Goal: Transaction & Acquisition: Obtain resource

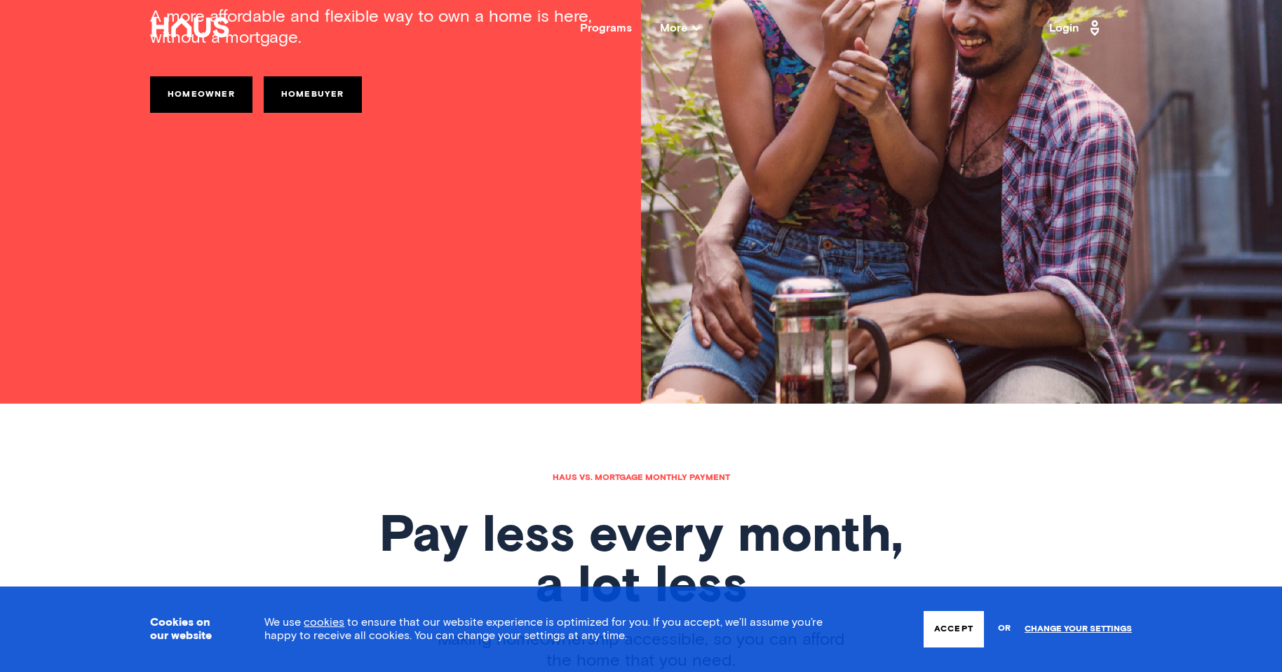
scroll to position [280, 0]
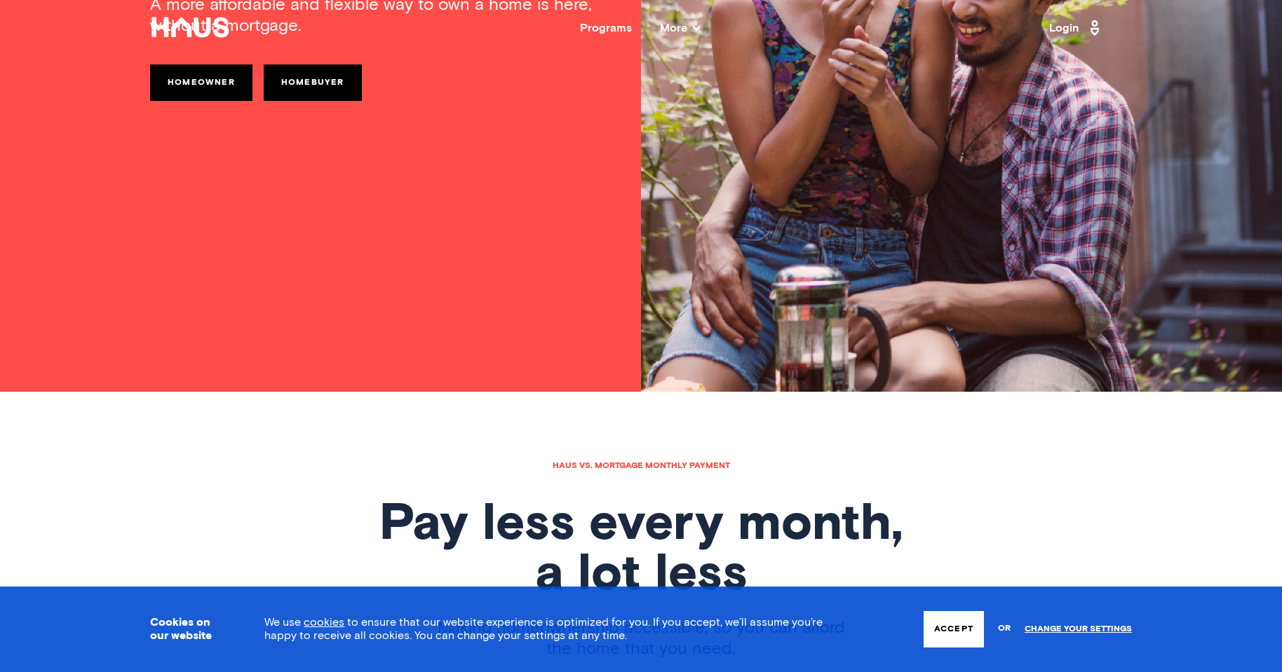
click at [959, 629] on button "Accept" at bounding box center [953, 629] width 60 height 36
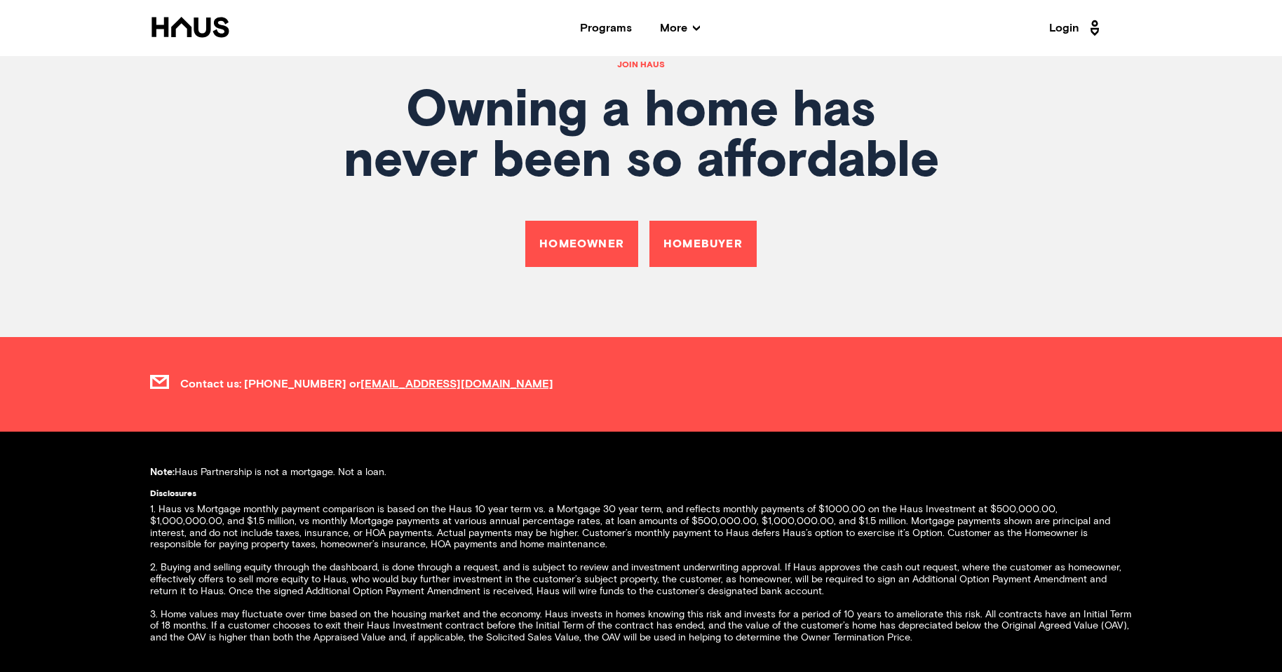
scroll to position [5048, 0]
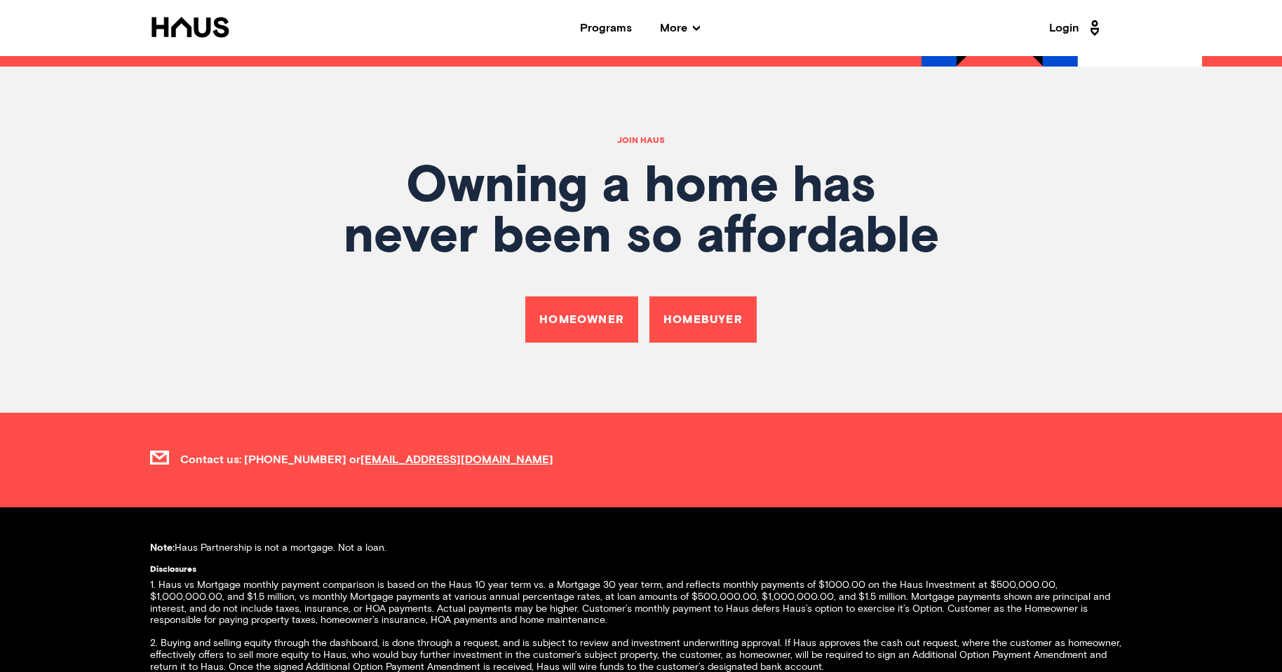
click at [566, 297] on link "Homeowner" at bounding box center [581, 320] width 113 height 46
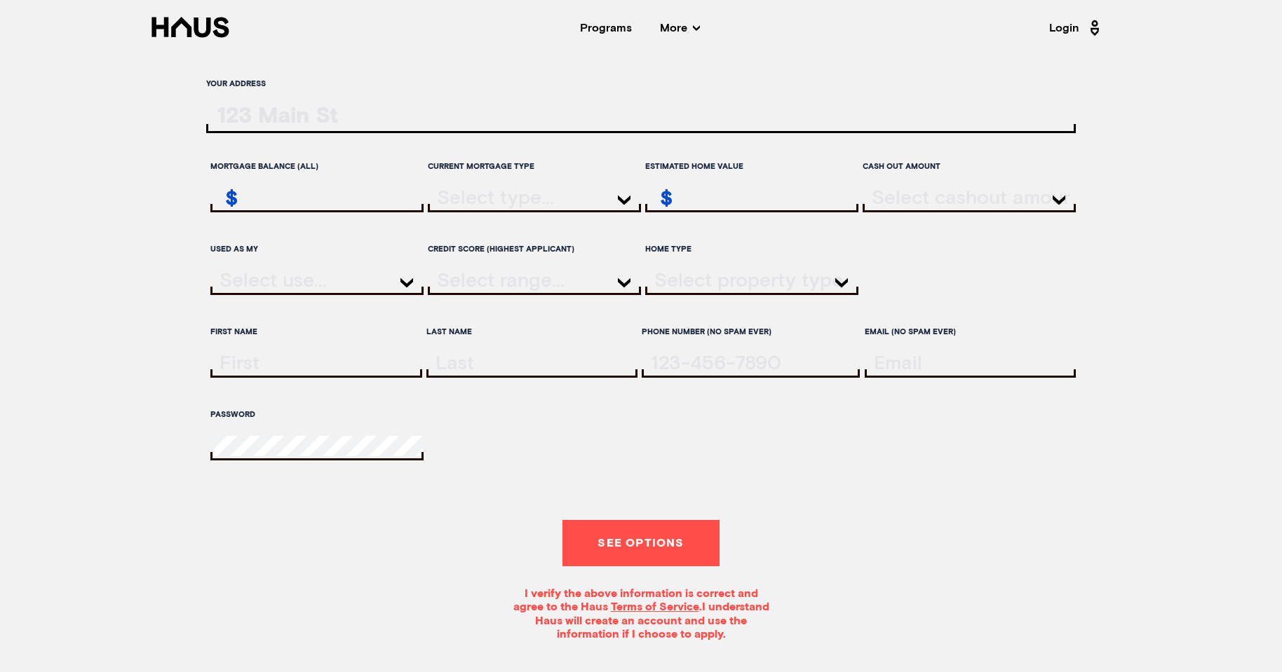
click at [254, 120] on input "ratesLocationInput" at bounding box center [640, 118] width 869 height 29
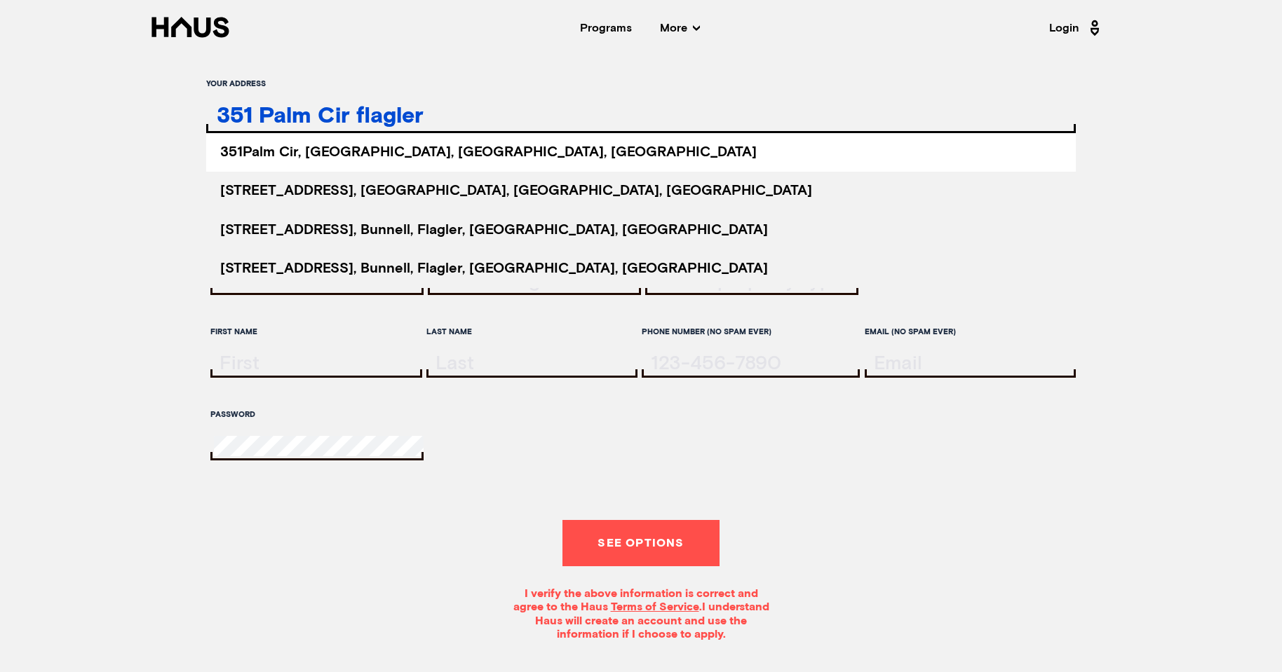
click at [386, 152] on span "[STREET_ADDRESS]" at bounding box center [488, 152] width 536 height 14
type input "[STREET_ADDRESS]"
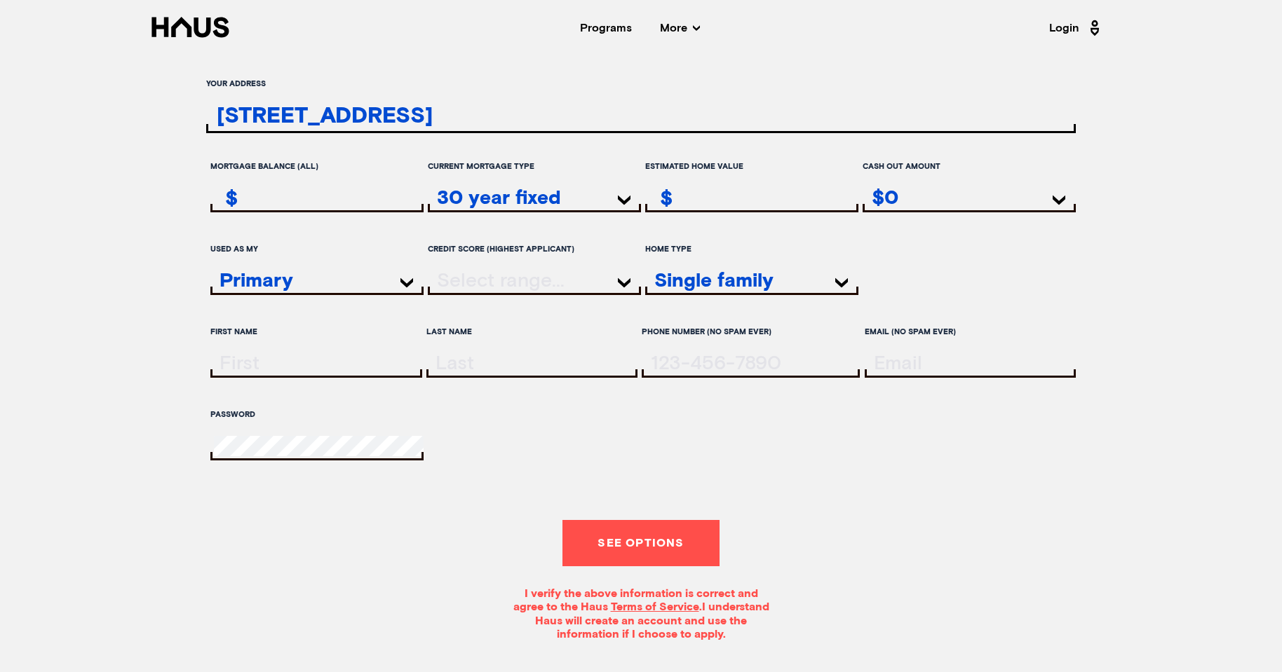
click at [771, 205] on div "$" at bounding box center [751, 199] width 213 height 25
click at [762, 194] on input "estimatedHomeValue" at bounding box center [753, 198] width 210 height 20
type input "600,000"
click at [1132, 236] on div "Your address [STREET_ADDRESS] [STREET_ADDRESS] [STREET_ADDRESS] [STREET_ADDRESS…" at bounding box center [641, 357] width 1010 height 570
click at [555, 288] on div at bounding box center [534, 282] width 213 height 25
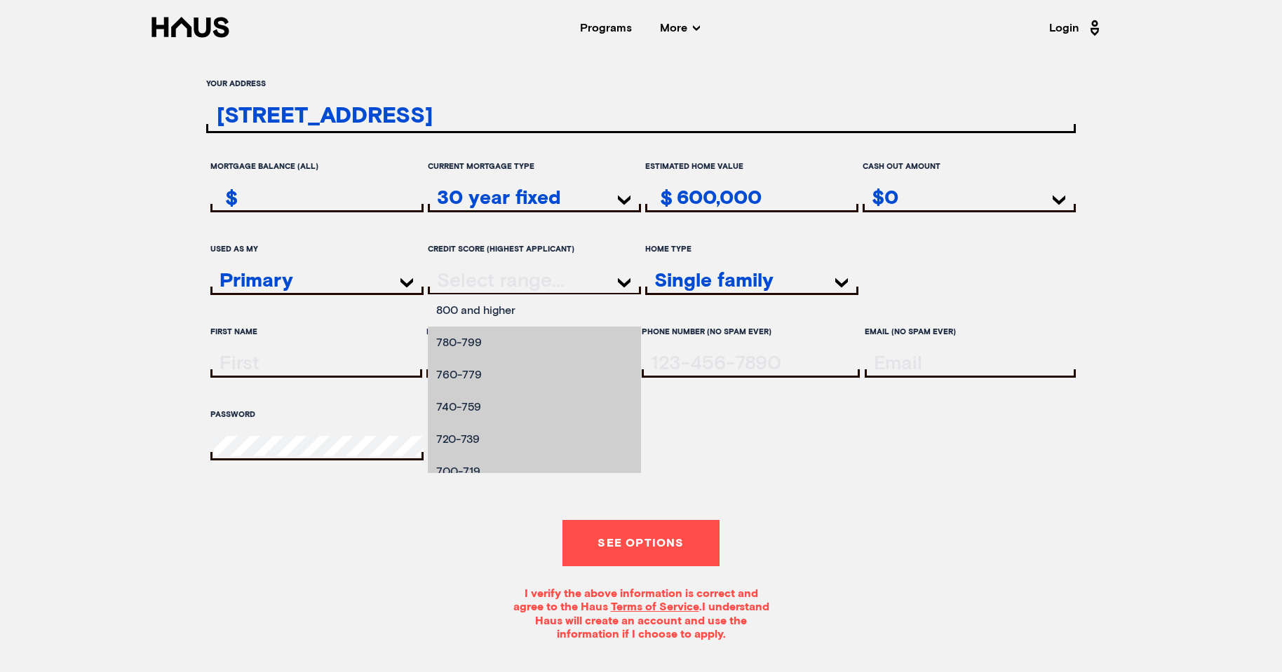
click at [538, 311] on li "800 and higher" at bounding box center [534, 310] width 213 height 32
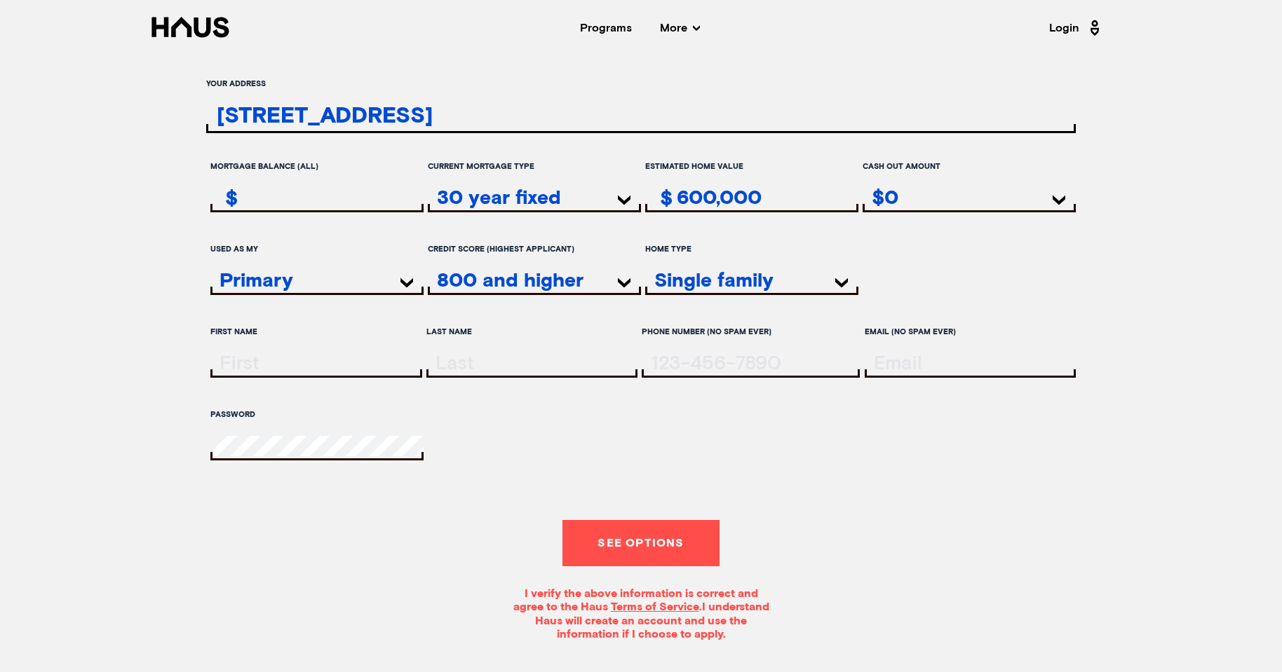
click at [534, 283] on div "800 and higher" at bounding box center [534, 282] width 213 height 25
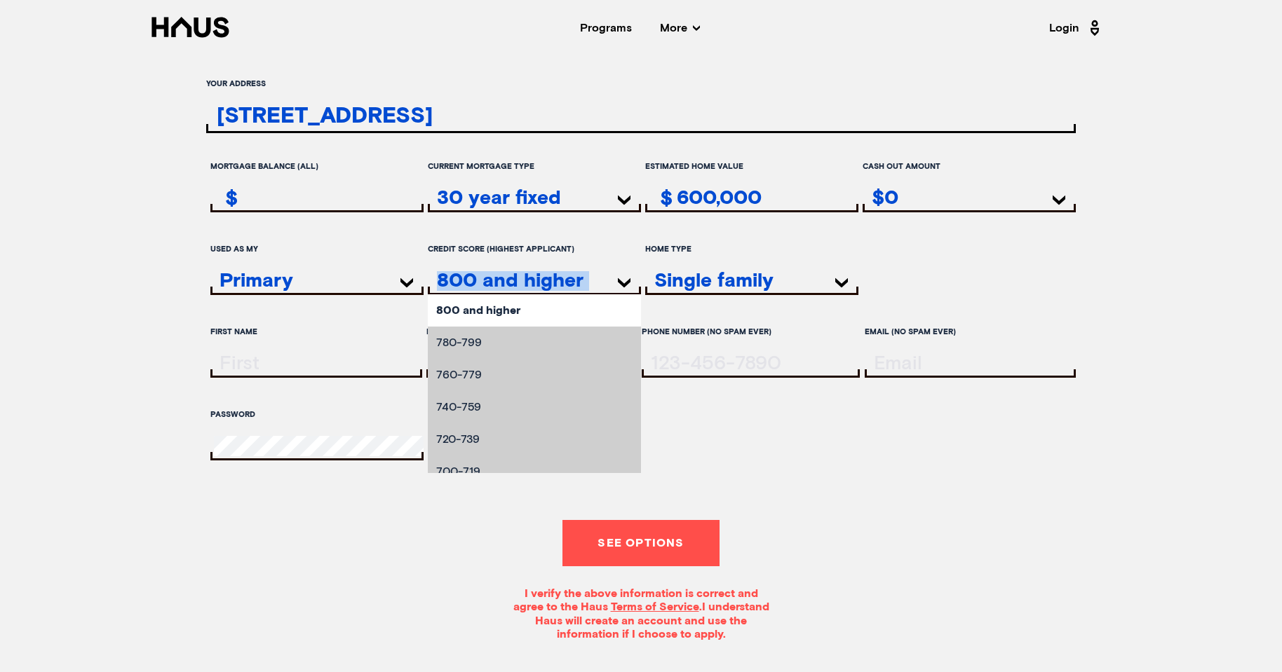
click at [534, 283] on div "800 and higher" at bounding box center [534, 282] width 213 height 25
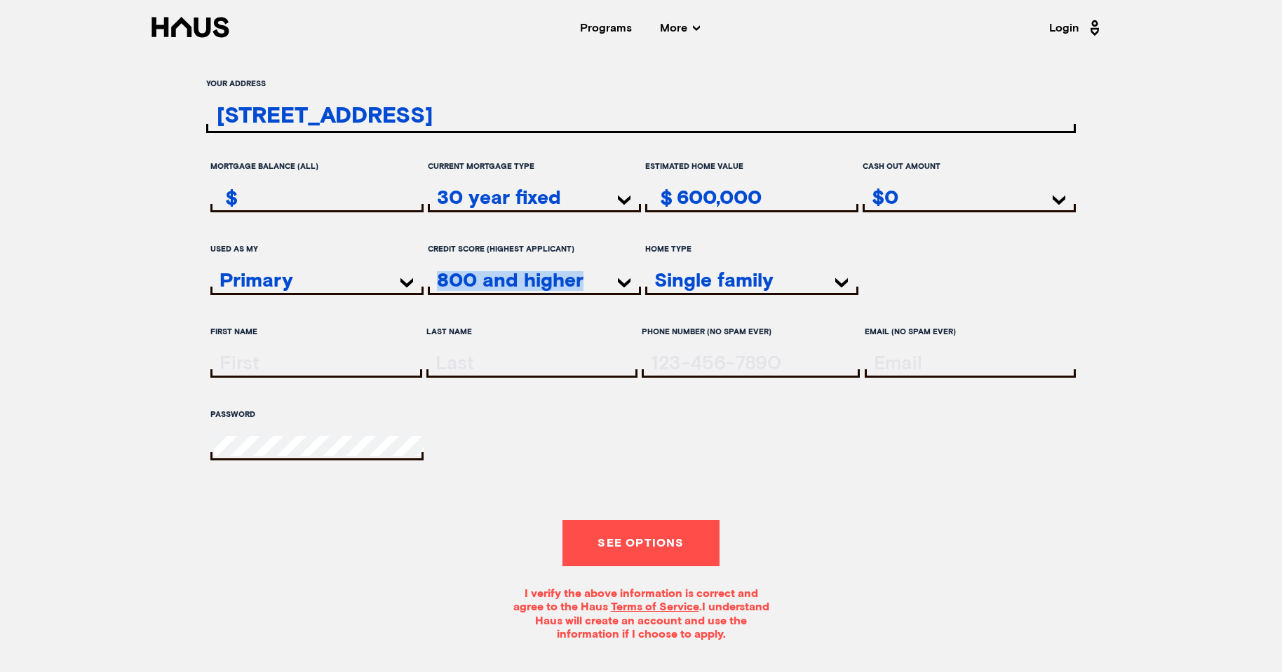
click at [283, 367] on input "firstName" at bounding box center [318, 363] width 208 height 20
type input "[PERSON_NAME]"
click at [445, 366] on input "lastName" at bounding box center [534, 363] width 208 height 20
type input "Mykytka"
click at [678, 364] on input "tel" at bounding box center [752, 363] width 215 height 20
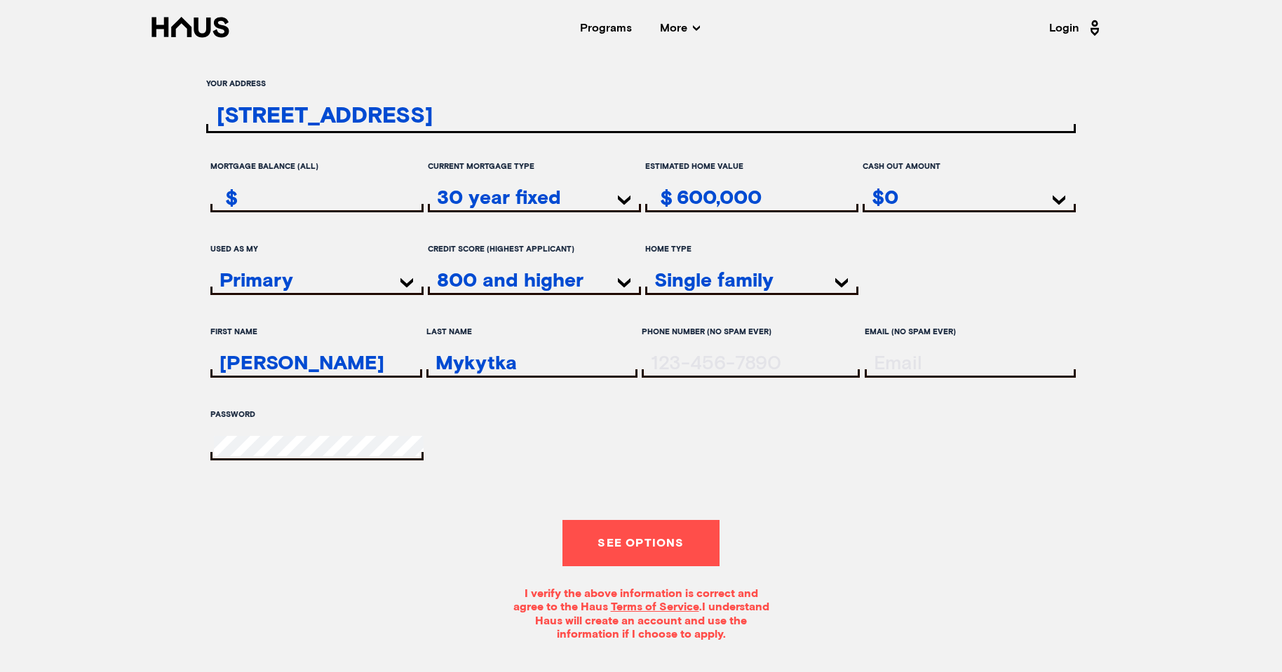
type input "(93-7) -6726"
click at [902, 362] on input "email" at bounding box center [972, 363] width 208 height 20
type input "[PERSON_NAME][EMAIL_ADDRESS][PERSON_NAME][DOMAIN_NAME]"
click at [300, 190] on input "remainingMortgageAmount" at bounding box center [319, 198] width 210 height 20
type input "1"
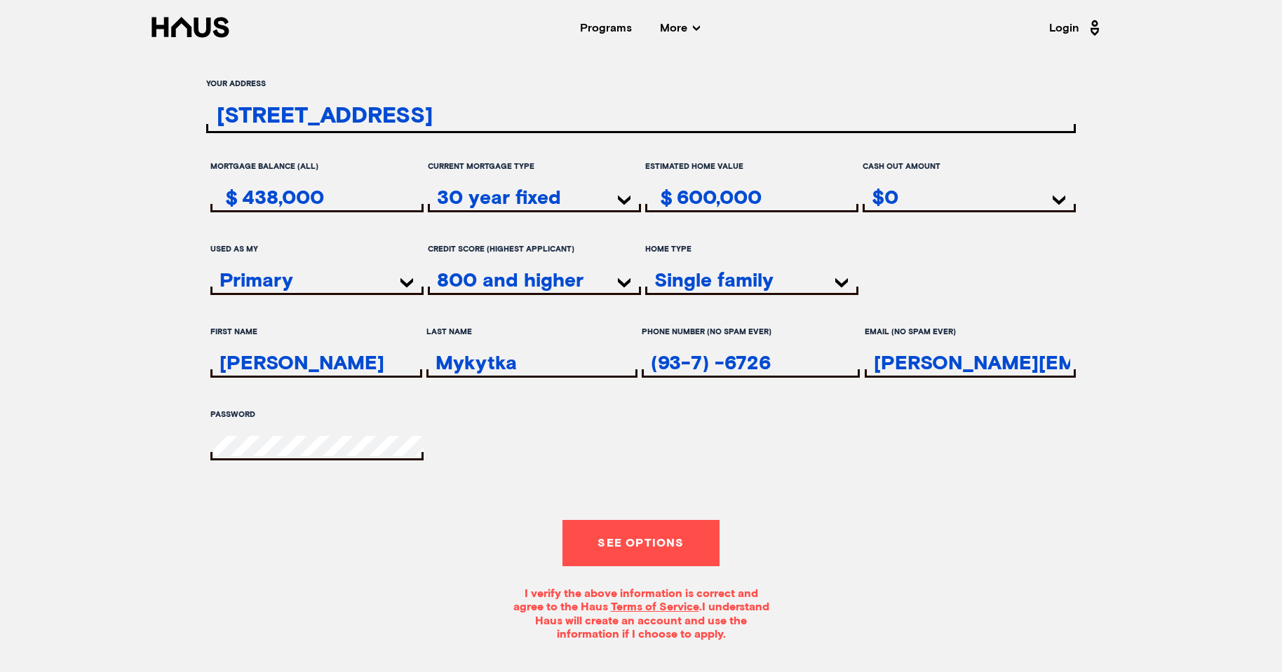
type input "438,000"
click at [677, 543] on button "See options" at bounding box center [640, 543] width 156 height 46
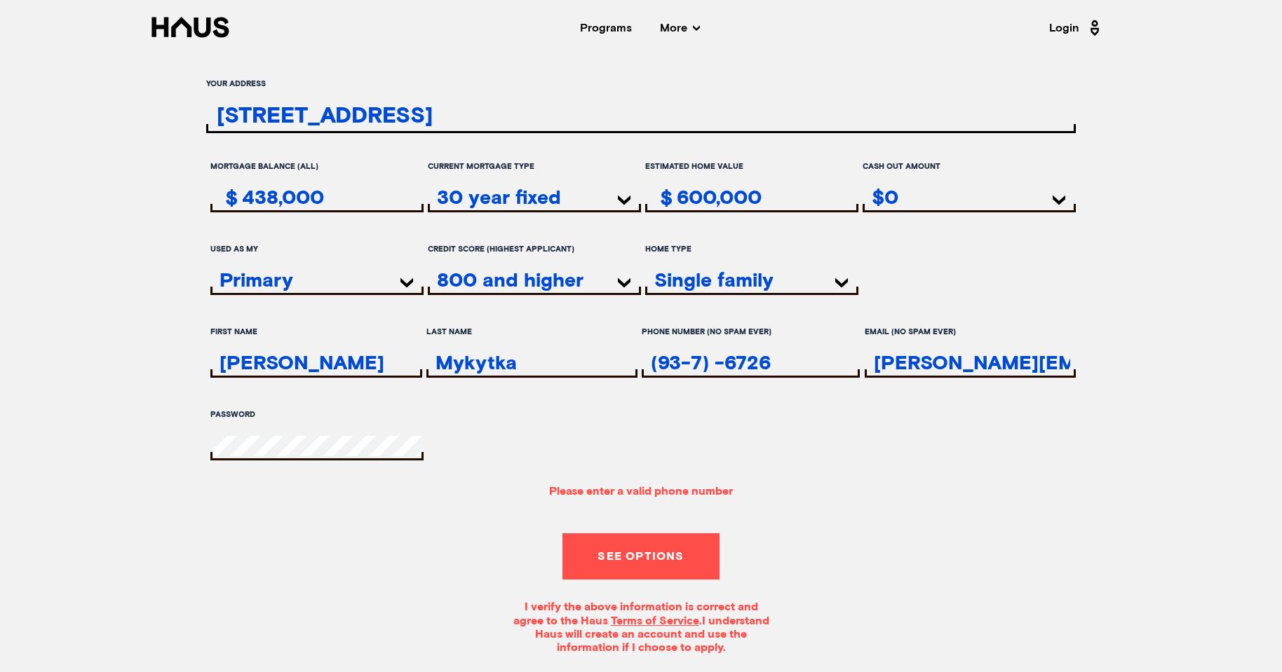
click at [688, 360] on input "(93-7) -6726" at bounding box center [752, 363] width 215 height 20
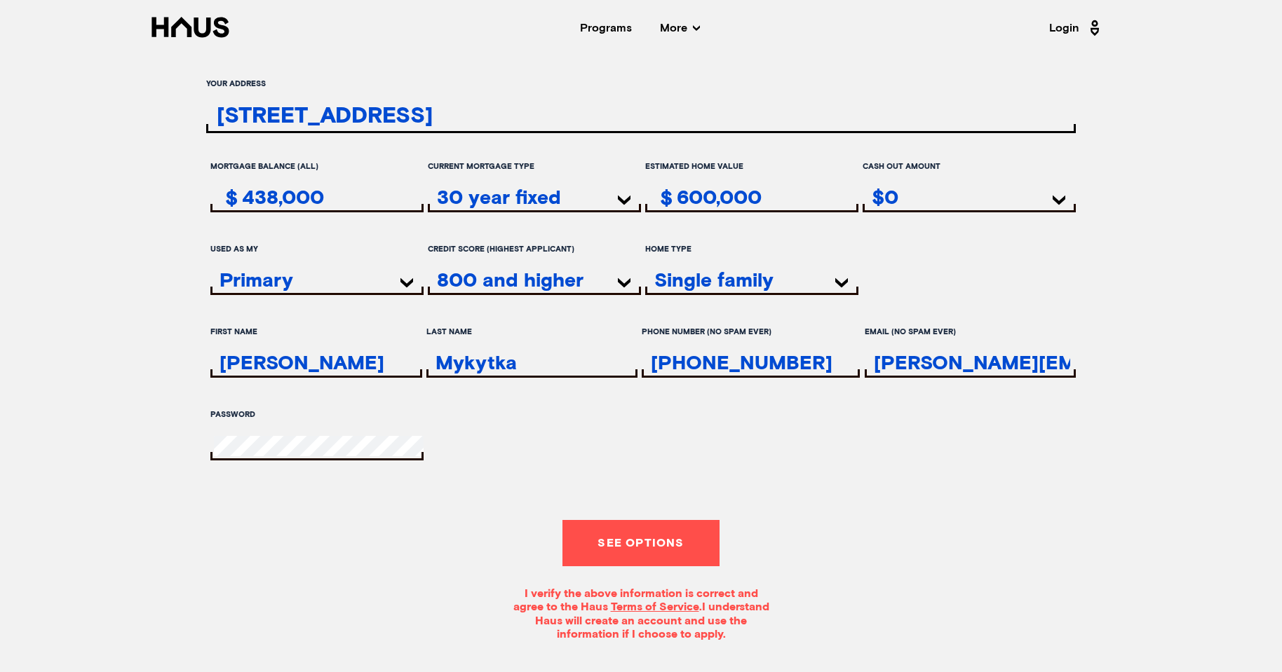
type input "[PHONE_NUMBER]"
click at [653, 570] on div "See options I verify the above information is correct and agree to the Haus Ter…" at bounding box center [640, 580] width 869 height 121
click at [656, 548] on button "See options" at bounding box center [640, 543] width 156 height 46
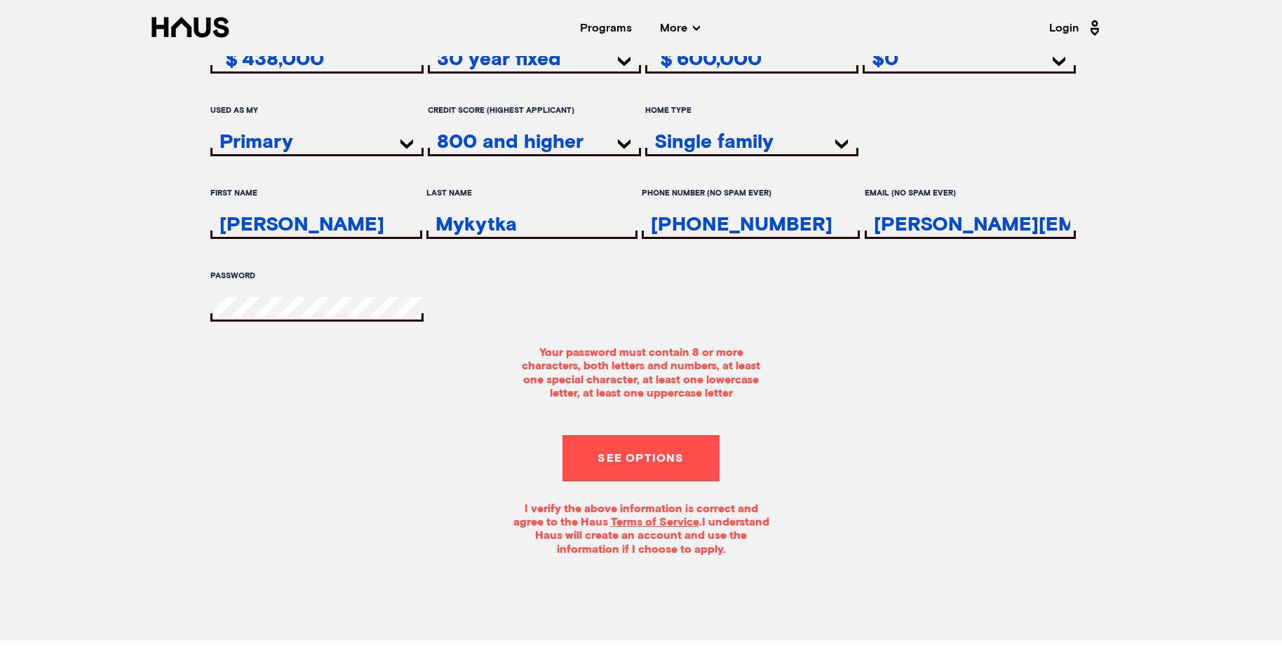
scroll to position [140, 0]
click at [374, 311] on div at bounding box center [316, 307] width 213 height 25
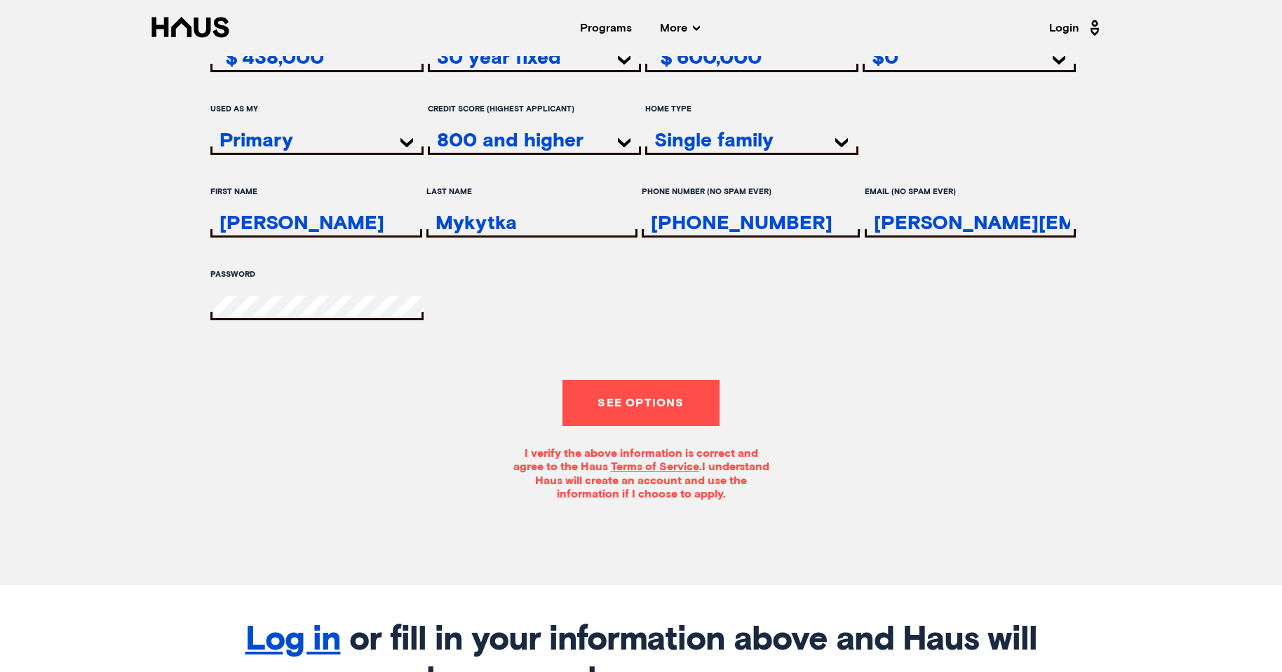
click at [686, 393] on button "See options" at bounding box center [640, 403] width 156 height 46
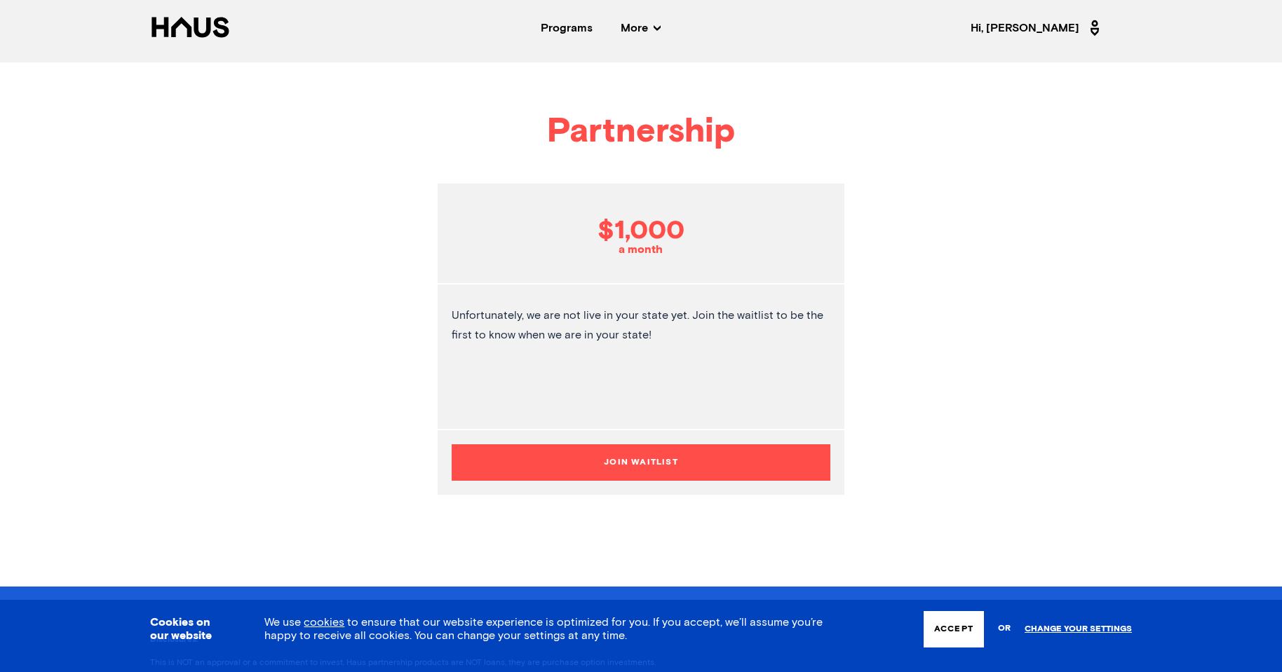
scroll to position [210, 0]
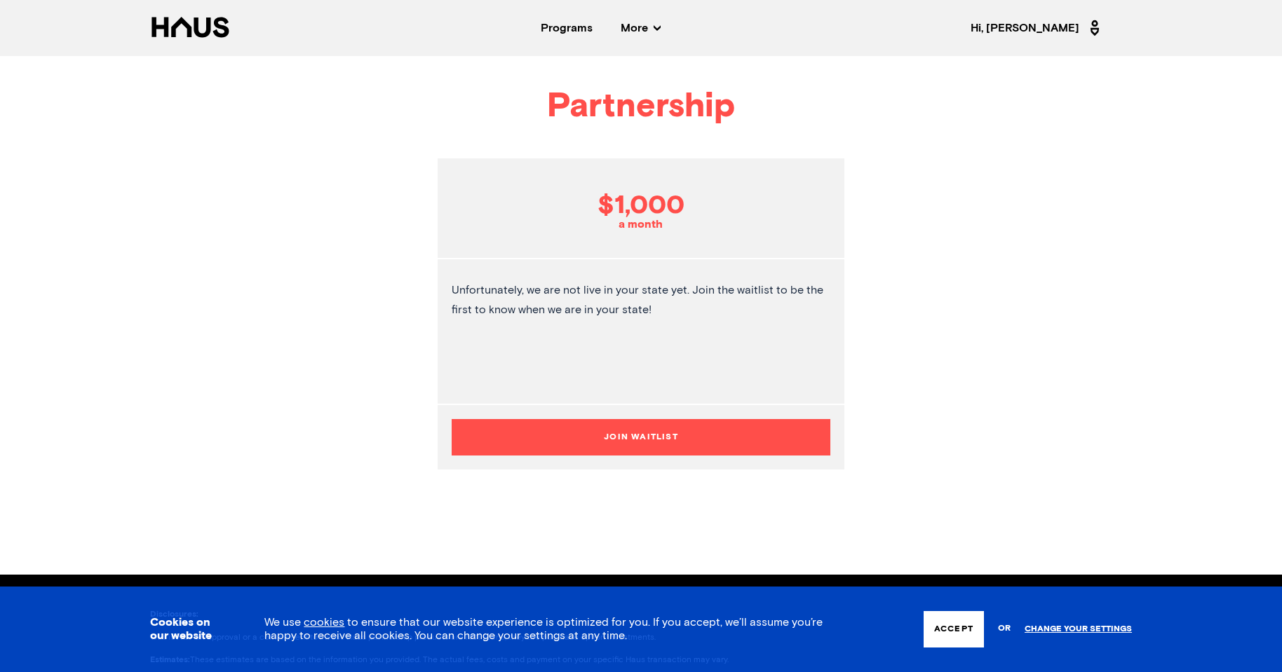
click at [693, 428] on button "Join Waitlist" at bounding box center [640, 437] width 379 height 36
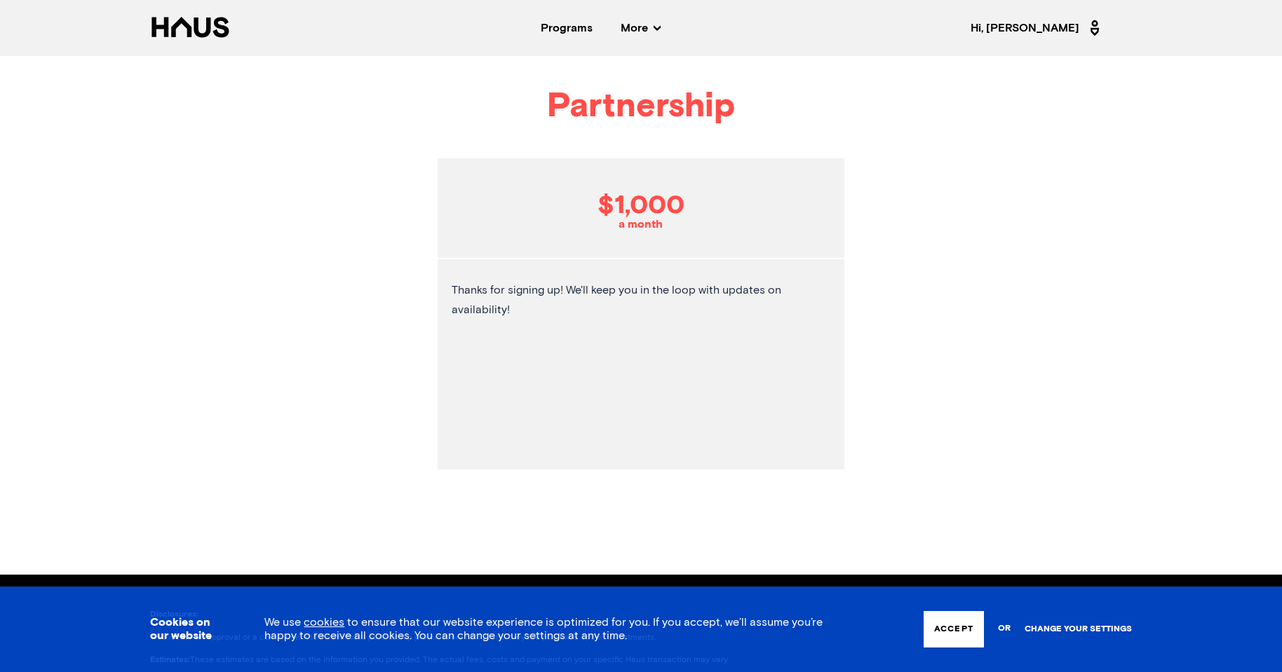
click at [1093, 625] on link "Change your settings" at bounding box center [1077, 630] width 107 height 10
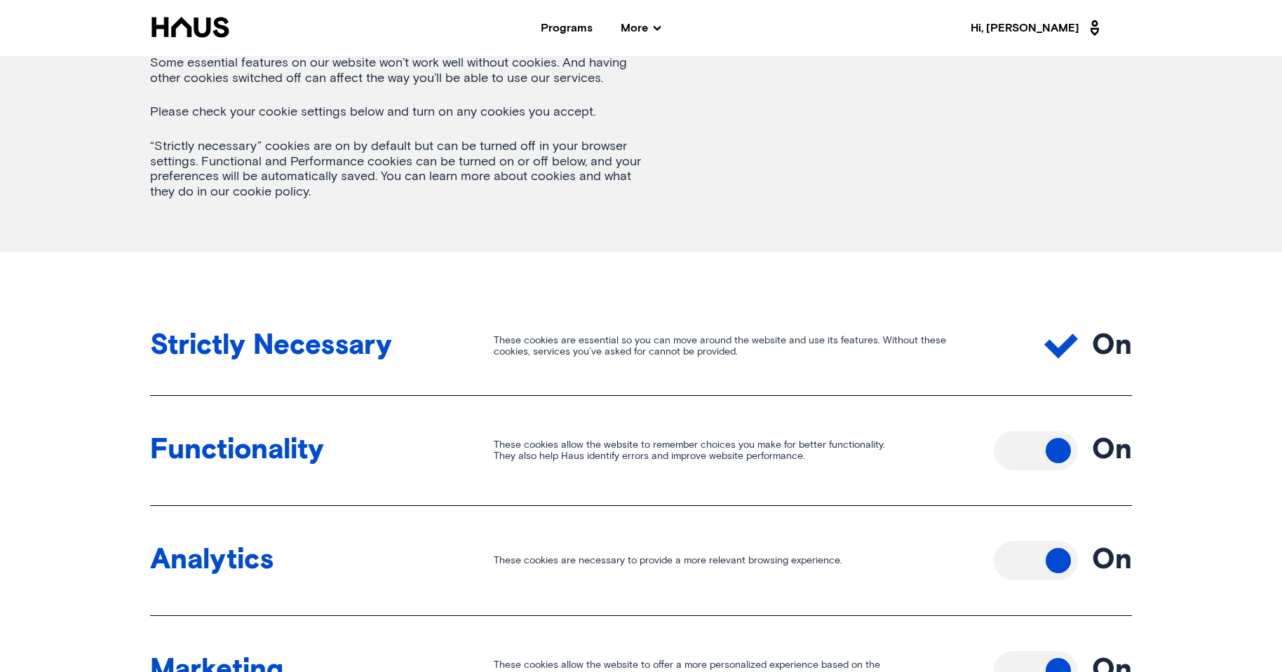
scroll to position [421, 0]
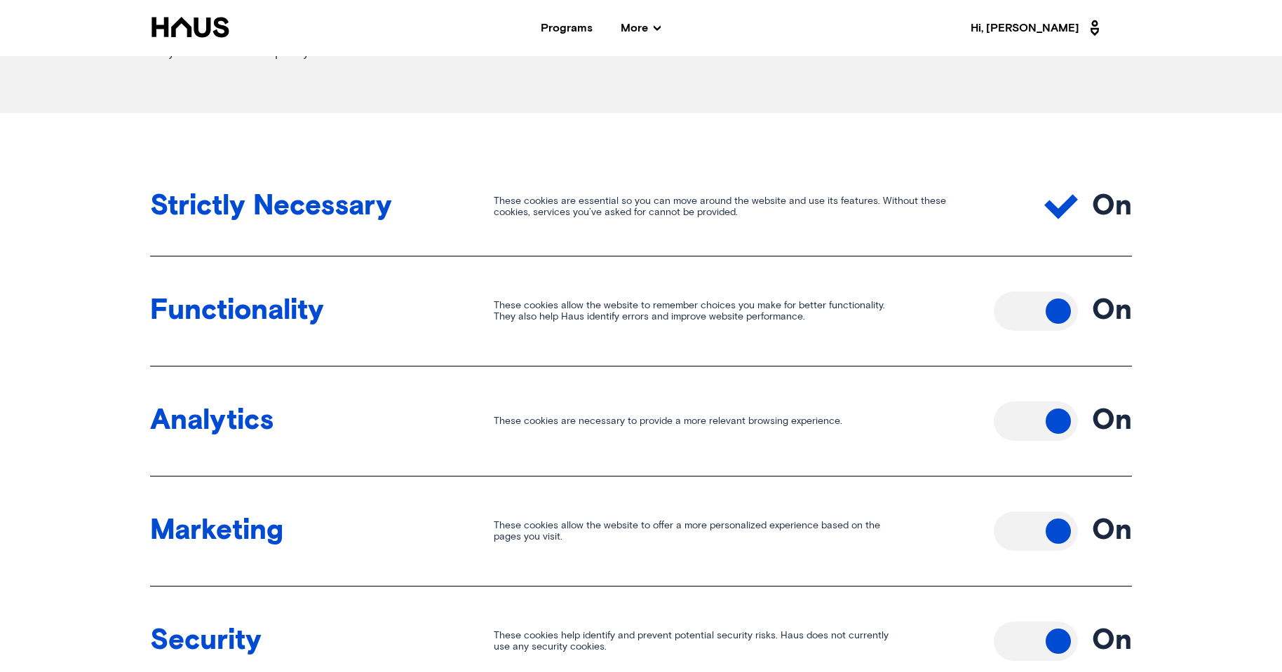
click at [1054, 322] on button "Toggle off" at bounding box center [1035, 311] width 84 height 39
click at [1041, 417] on button "Toggle off" at bounding box center [1035, 421] width 84 height 39
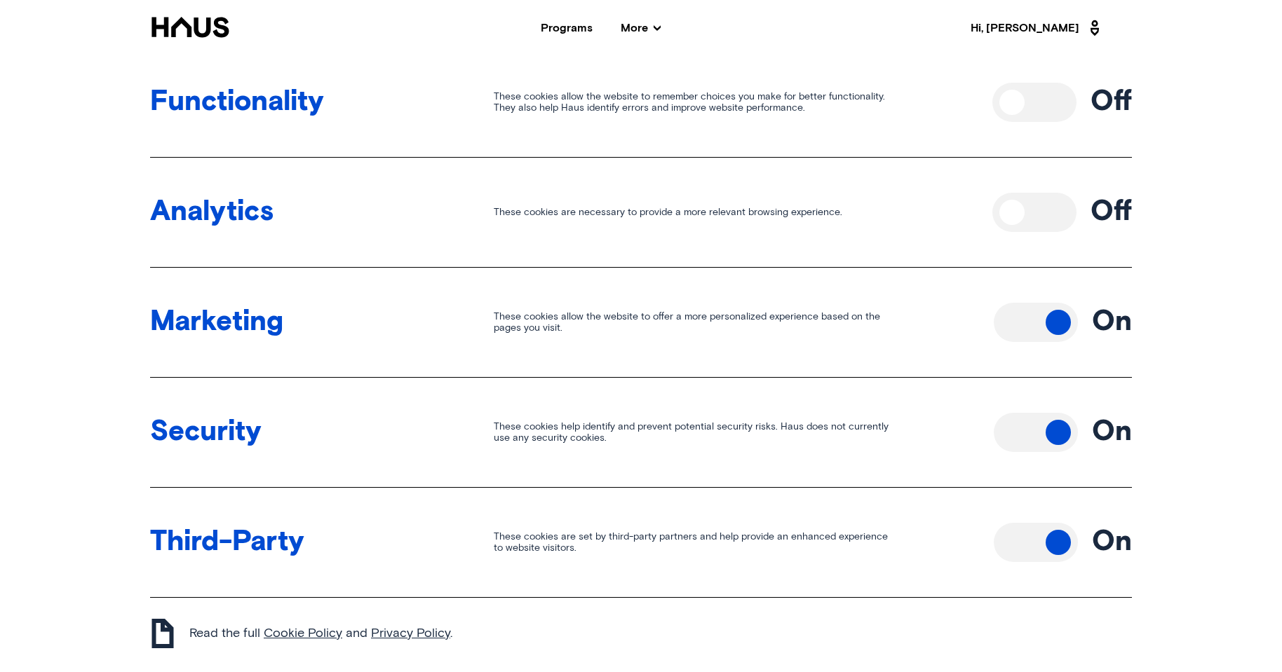
scroll to position [631, 0]
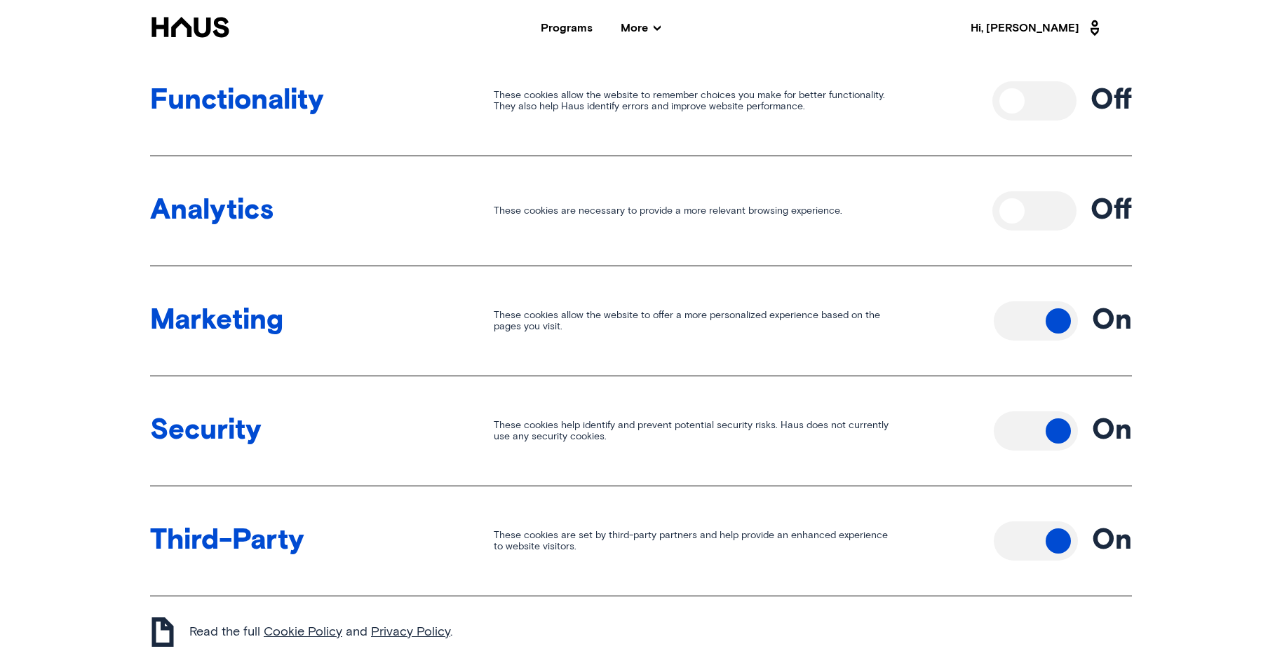
click at [1045, 297] on div "Marketing These cookies allow the website to offer a more personalized experien…" at bounding box center [640, 321] width 981 height 110
drag, startPoint x: 1040, startPoint y: 316, endPoint x: 1042, endPoint y: 330, distance: 13.6
click at [1040, 317] on button "Toggle off" at bounding box center [1035, 320] width 84 height 39
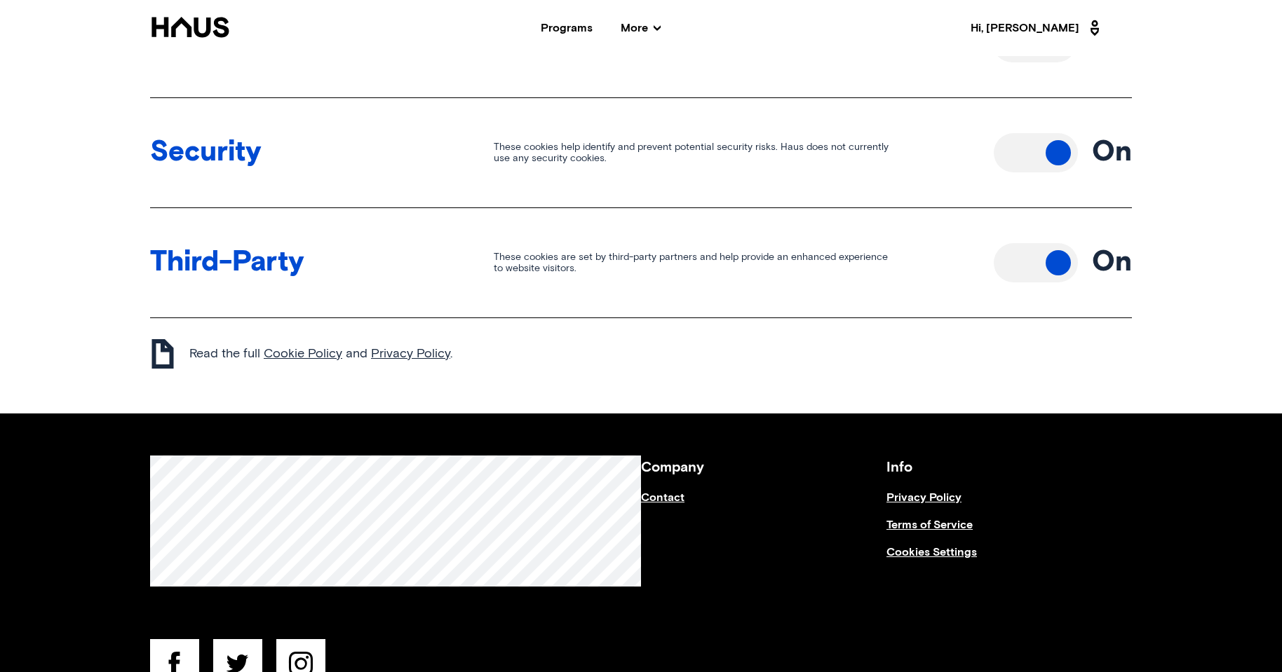
scroll to position [911, 0]
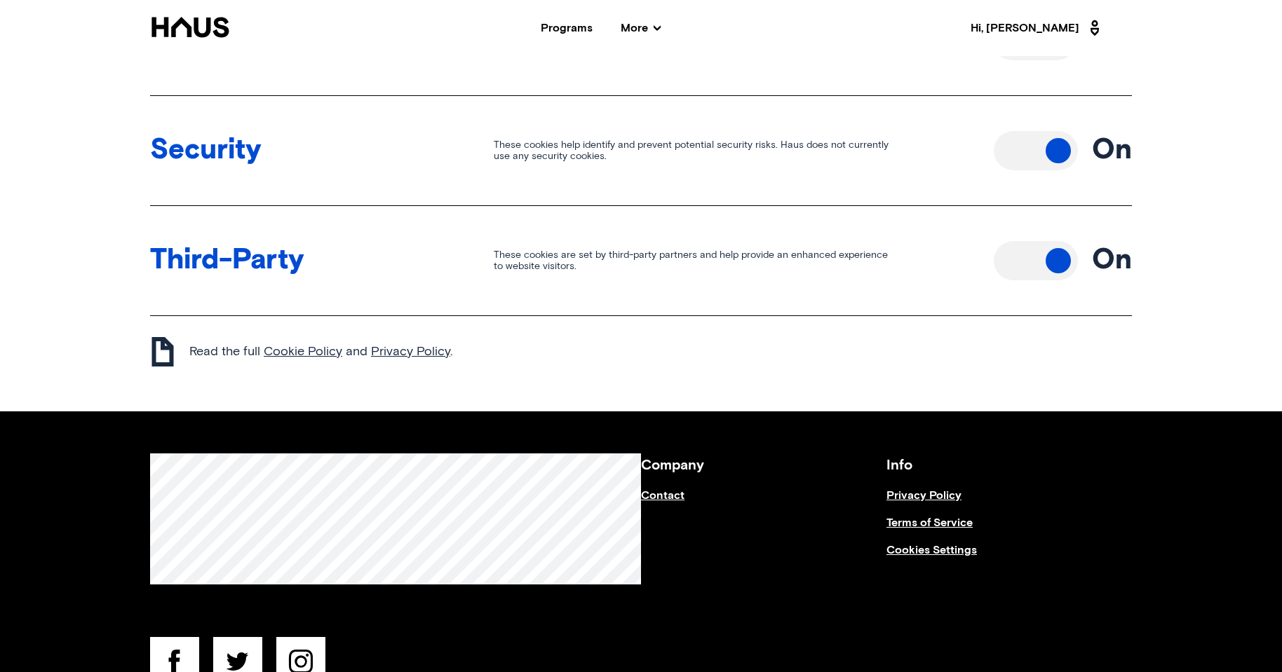
click at [1049, 245] on button "Toggle off" at bounding box center [1035, 260] width 84 height 39
click at [1047, 179] on div "Security These cookies help identify and prevent potential security risks. Haus…" at bounding box center [640, 151] width 981 height 110
click at [1045, 162] on button "Toggle off" at bounding box center [1035, 150] width 84 height 39
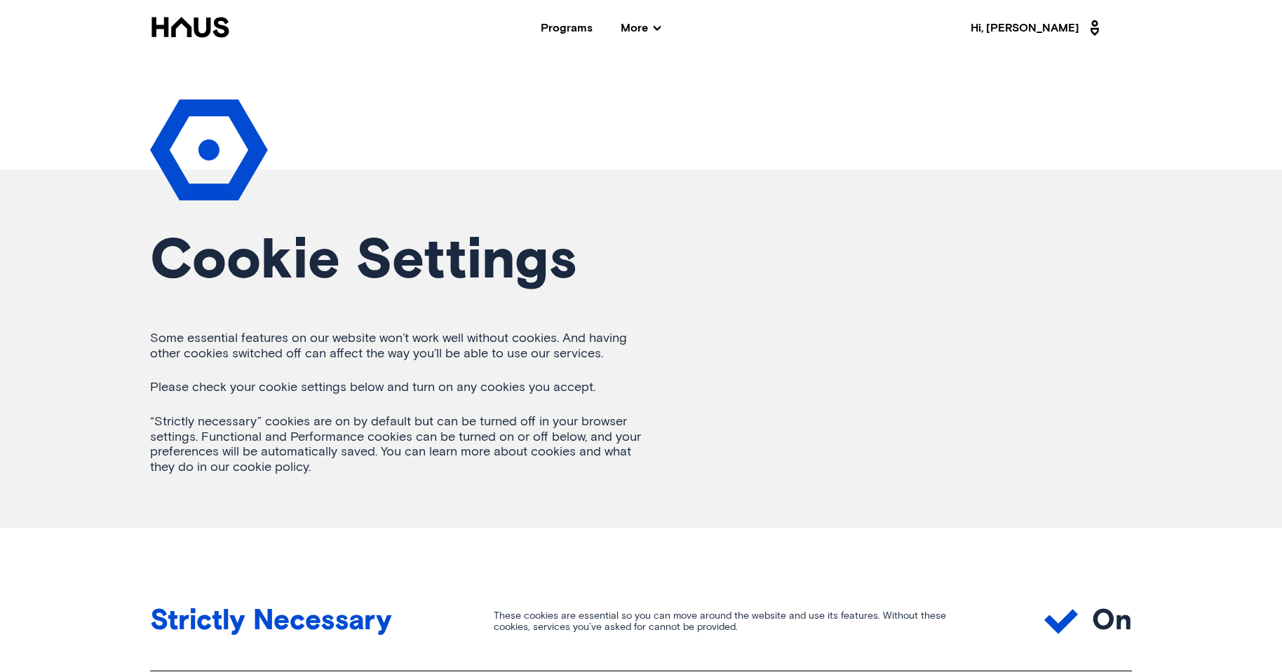
scroll to position [0, 0]
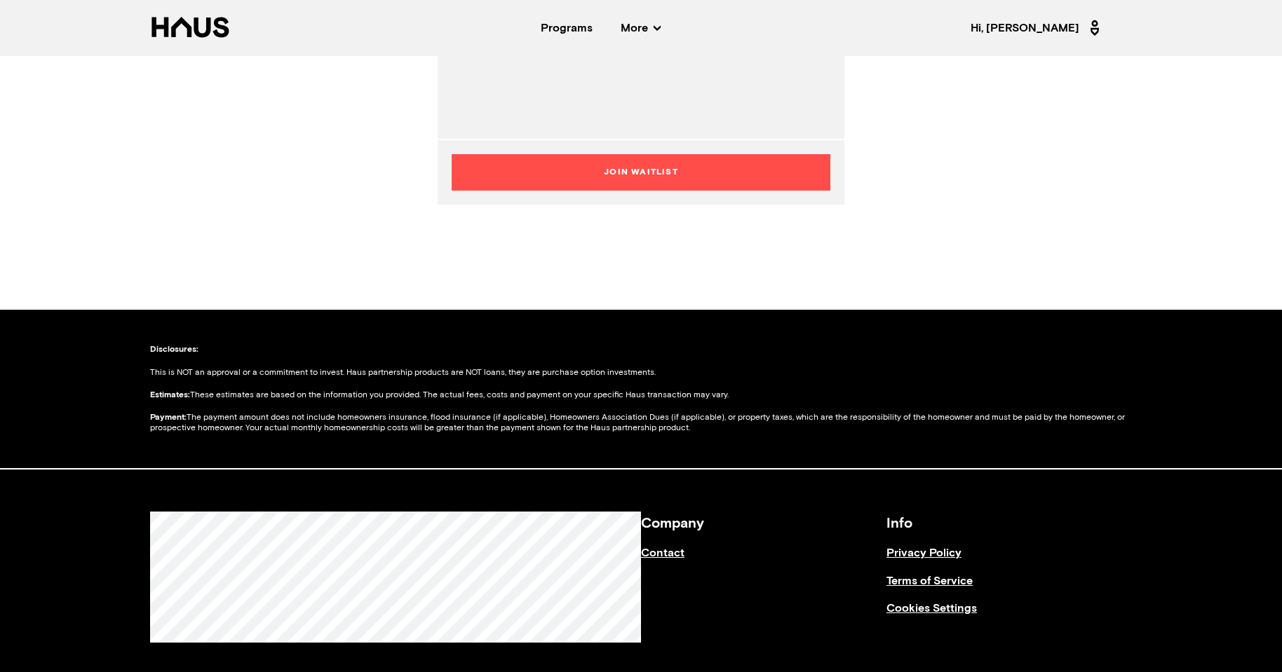
scroll to position [491, 0]
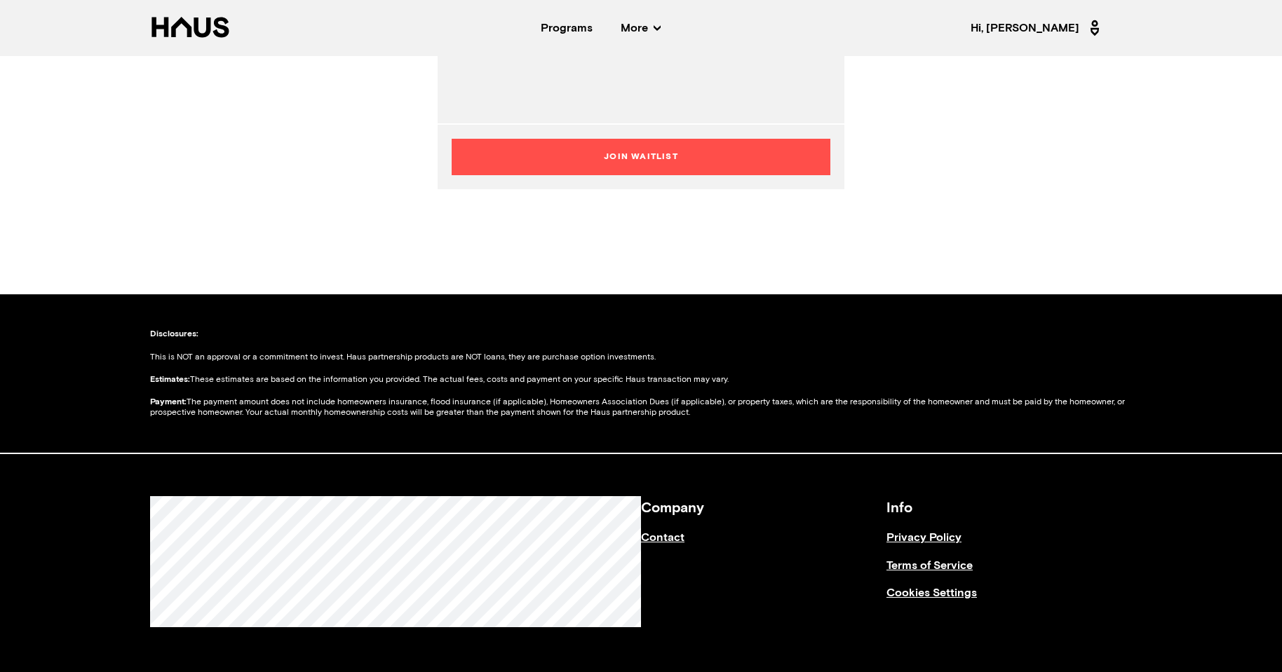
click at [658, 158] on button "Join Waitlist" at bounding box center [640, 157] width 379 height 36
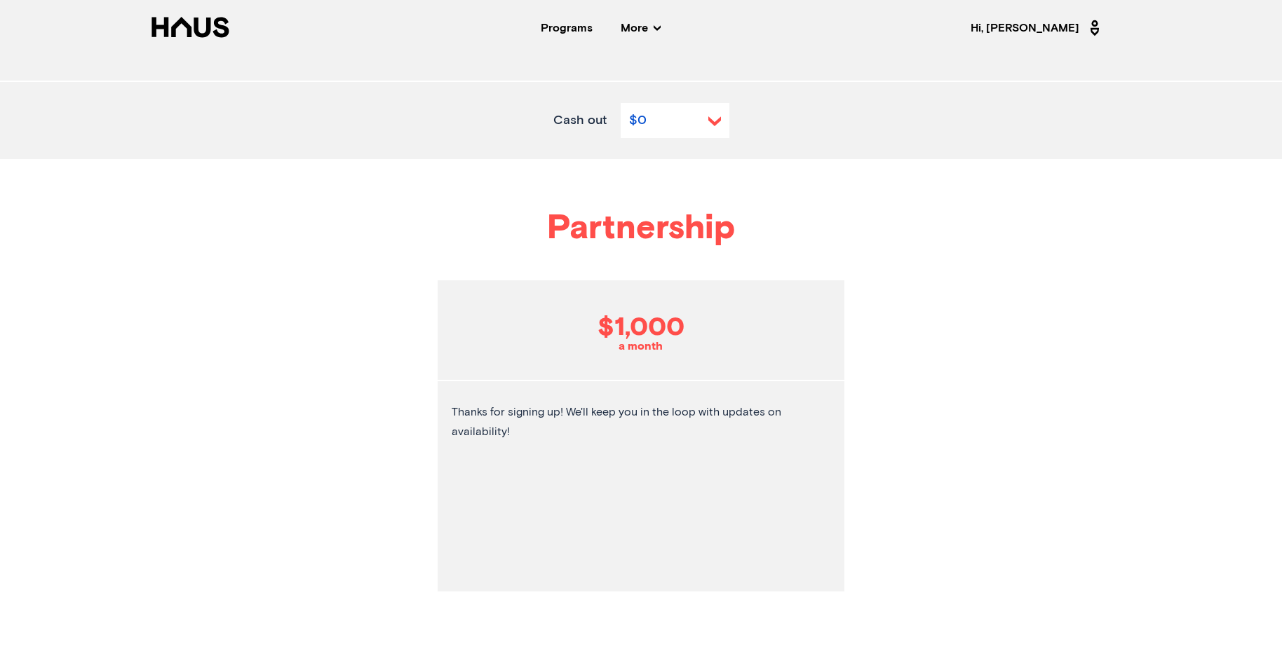
scroll to position [0, 0]
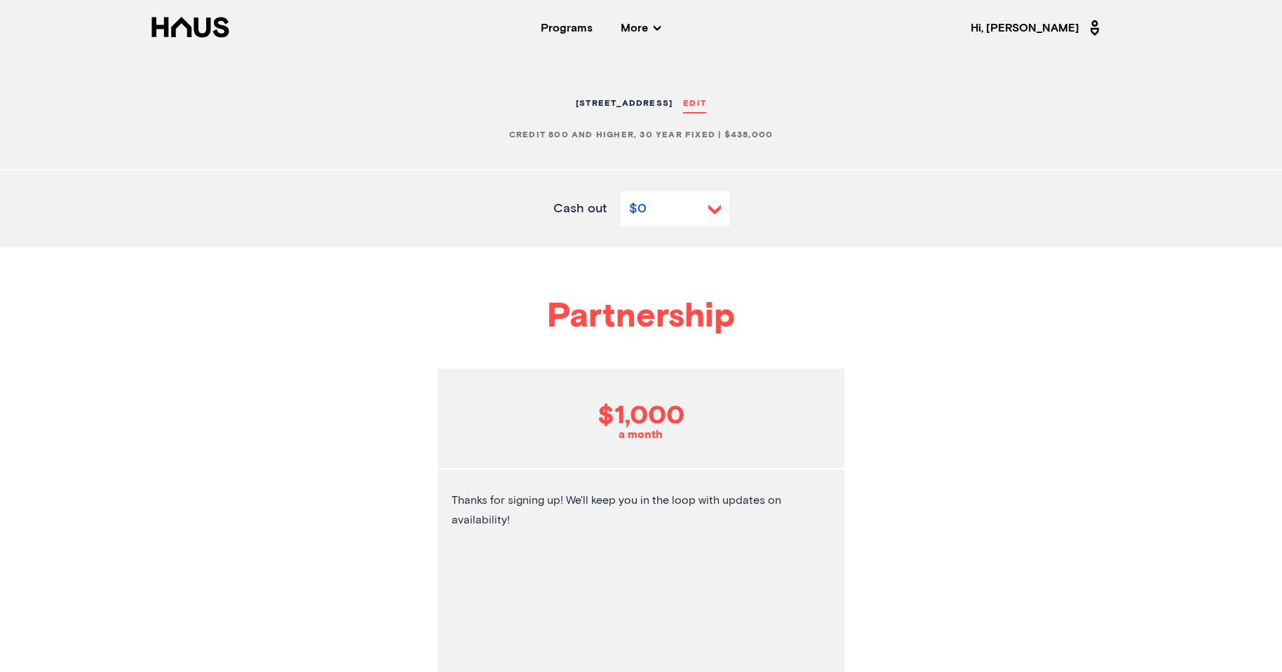
click at [729, 216] on div "Cash out $0" at bounding box center [641, 208] width 1122 height 35
click at [716, 217] on button "$0" at bounding box center [674, 208] width 109 height 35
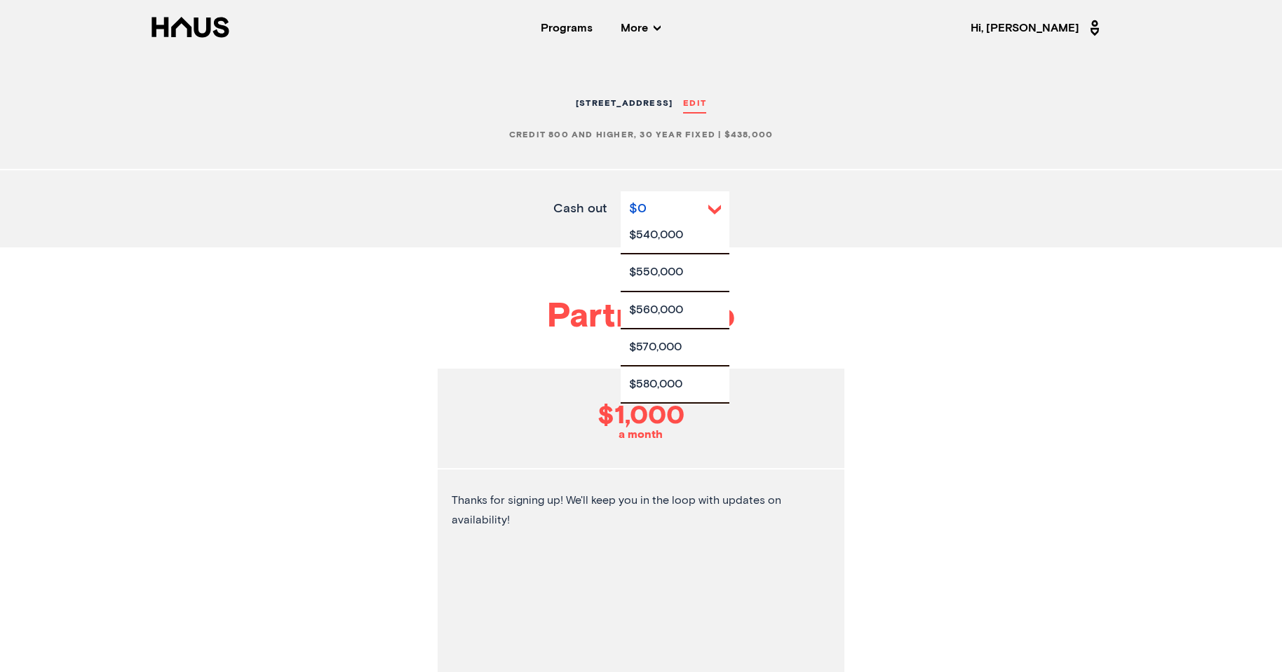
scroll to position [2469, 0]
click at [294, 334] on div "Partnership" at bounding box center [641, 334] width 831 height 69
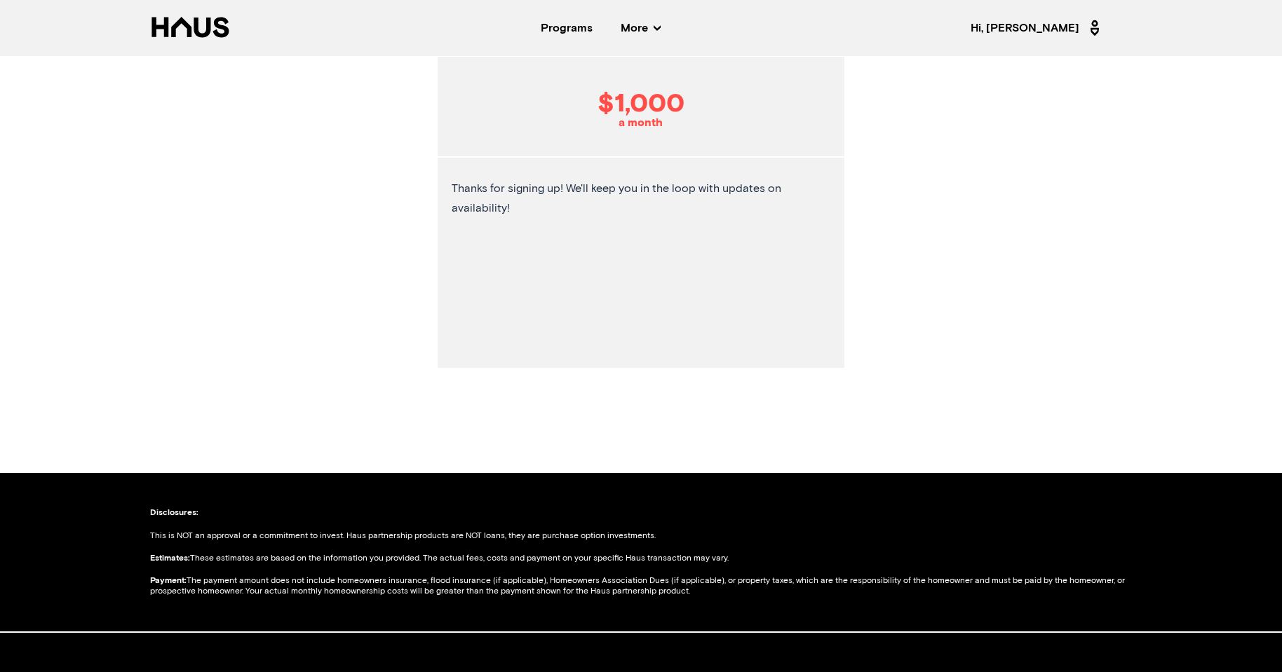
scroll to position [0, 0]
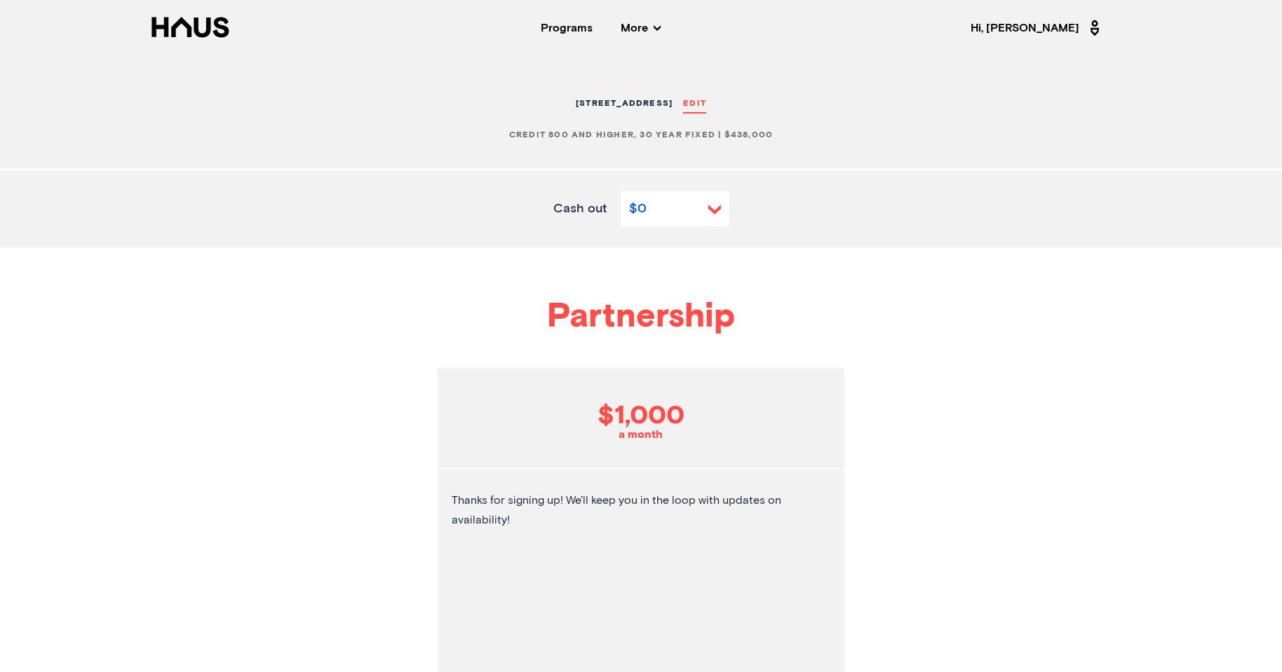
click at [666, 21] on nav "Back Programs More Resources Testimonials FAQ About Us Hi, [PERSON_NAME] My pro…" at bounding box center [641, 28] width 1122 height 56
click at [660, 26] on span "More" at bounding box center [640, 27] width 40 height 11
